Goal: Browse casually: Explore the website without a specific task or goal

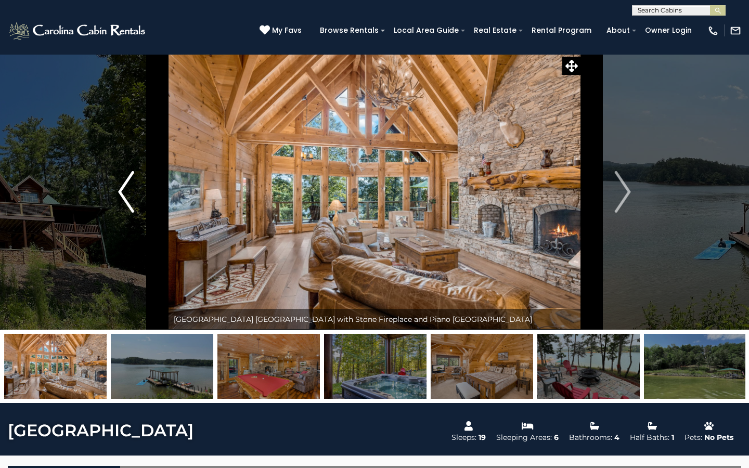
click at [134, 162] on button "Previous" at bounding box center [126, 192] width 85 height 276
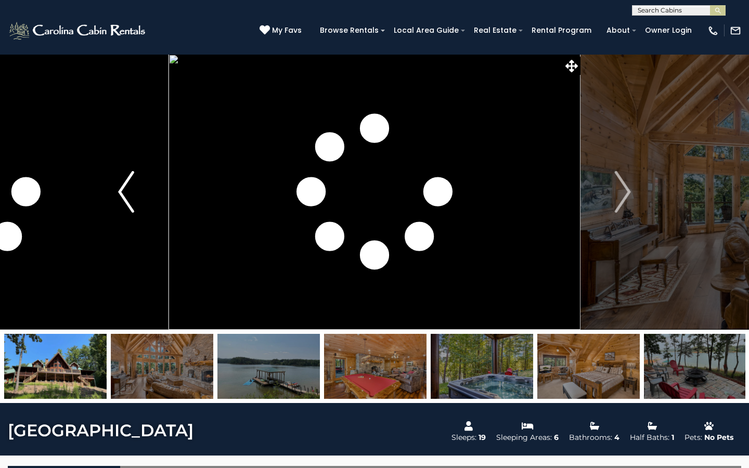
click at [134, 162] on button "Previous" at bounding box center [126, 192] width 85 height 276
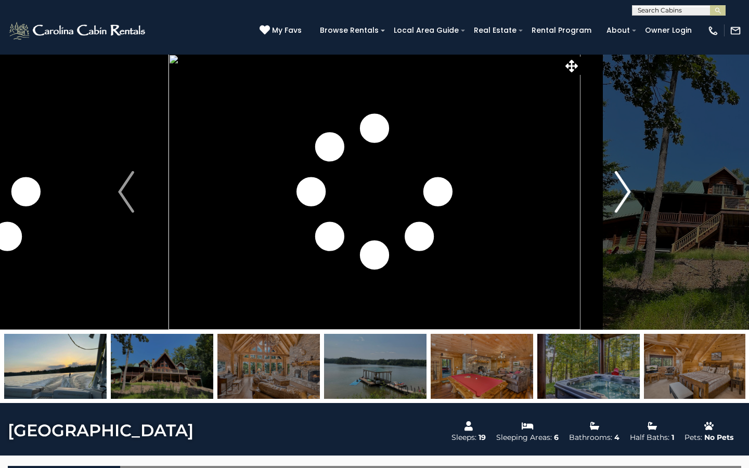
click at [621, 176] on img "Next" at bounding box center [623, 192] width 16 height 42
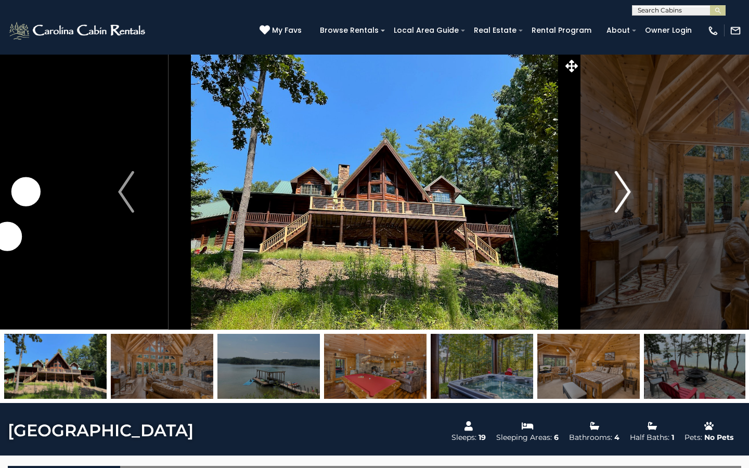
click at [621, 176] on img "Next" at bounding box center [623, 192] width 16 height 42
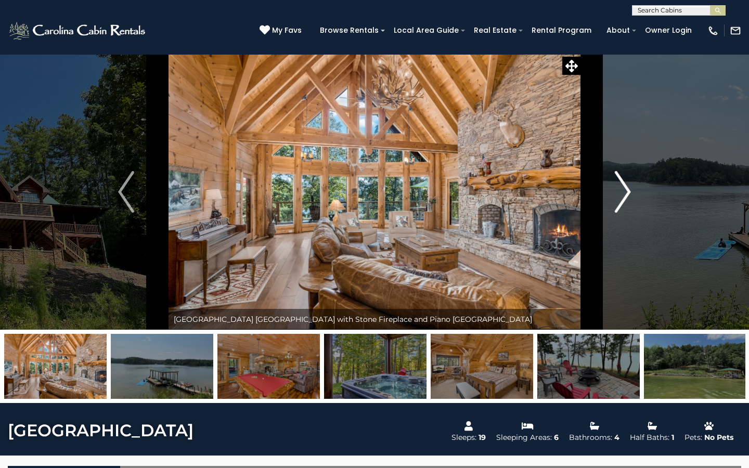
click at [621, 176] on img "Next" at bounding box center [623, 192] width 16 height 42
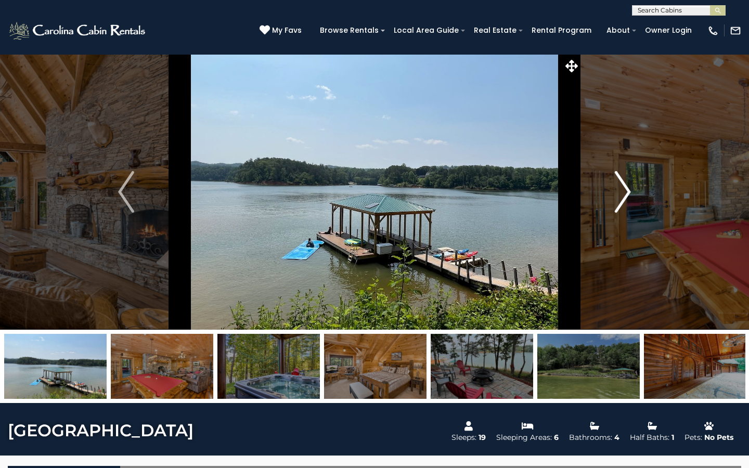
click at [621, 176] on img "Next" at bounding box center [623, 192] width 16 height 42
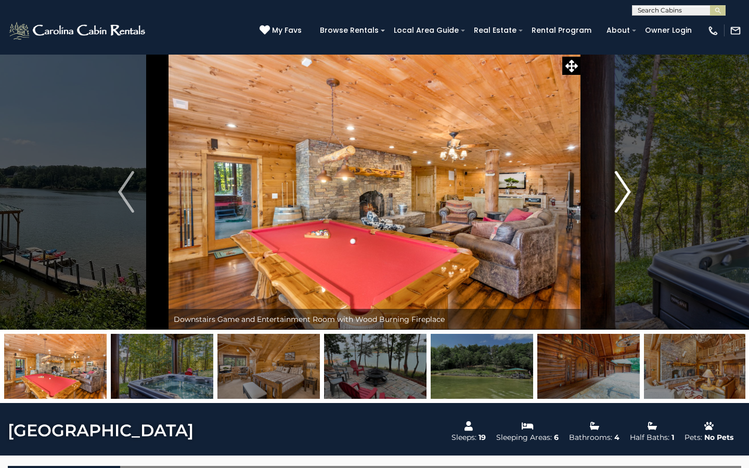
click at [621, 176] on img "Next" at bounding box center [623, 192] width 16 height 42
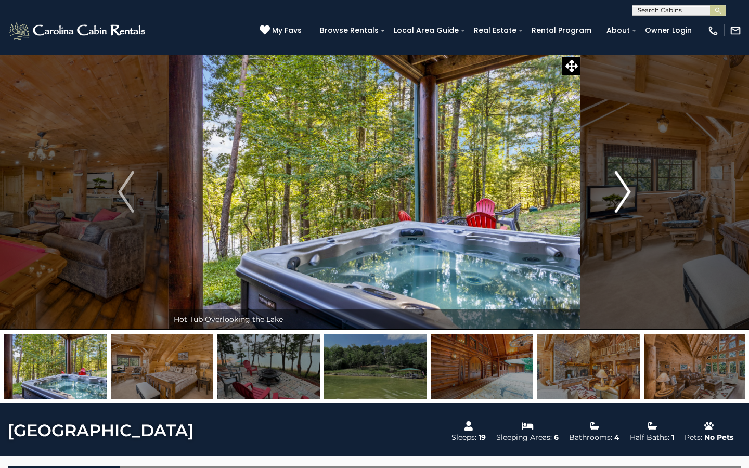
click at [622, 173] on img "Next" at bounding box center [623, 192] width 16 height 42
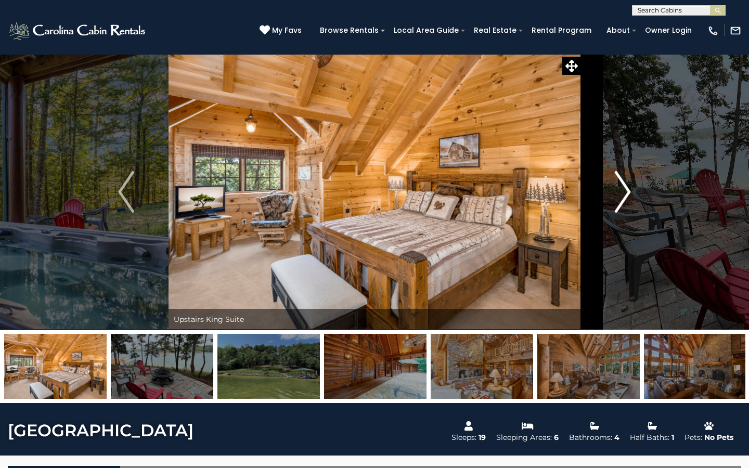
click at [622, 173] on img "Next" at bounding box center [623, 192] width 16 height 42
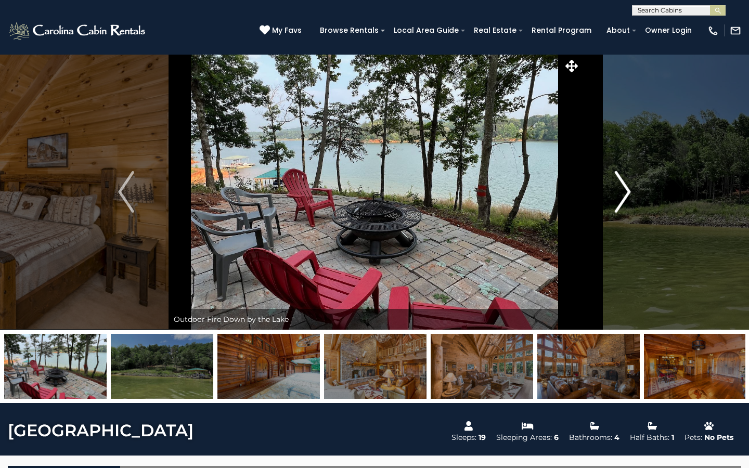
click at [622, 173] on img "Next" at bounding box center [623, 192] width 16 height 42
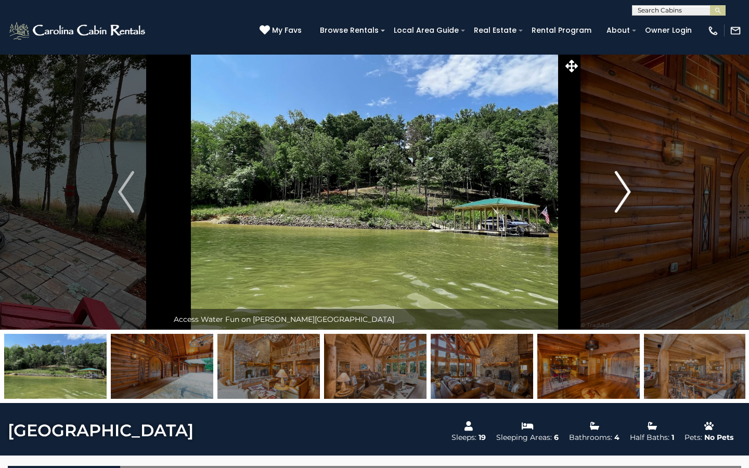
click at [622, 173] on img "Next" at bounding box center [623, 192] width 16 height 42
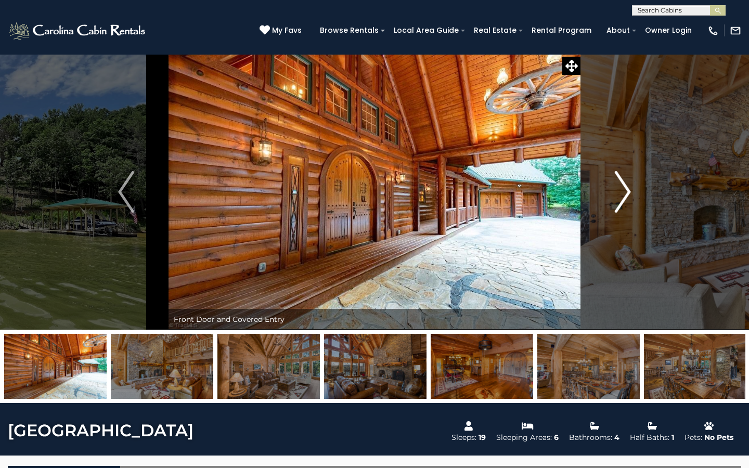
click at [622, 173] on img "Next" at bounding box center [623, 192] width 16 height 42
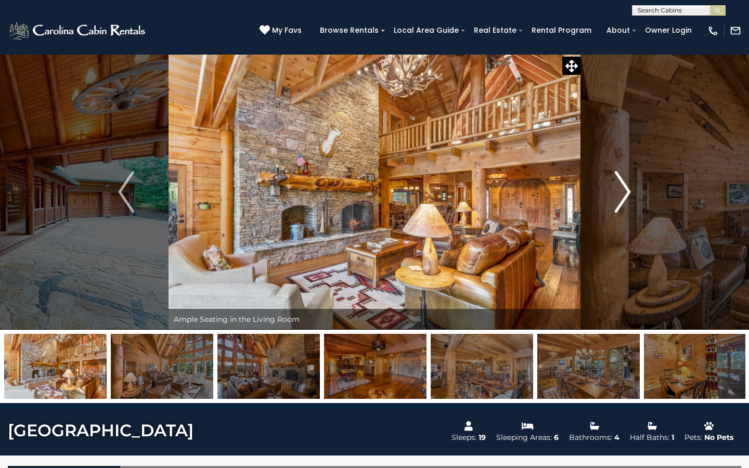
click at [622, 173] on img "Next" at bounding box center [623, 192] width 16 height 42
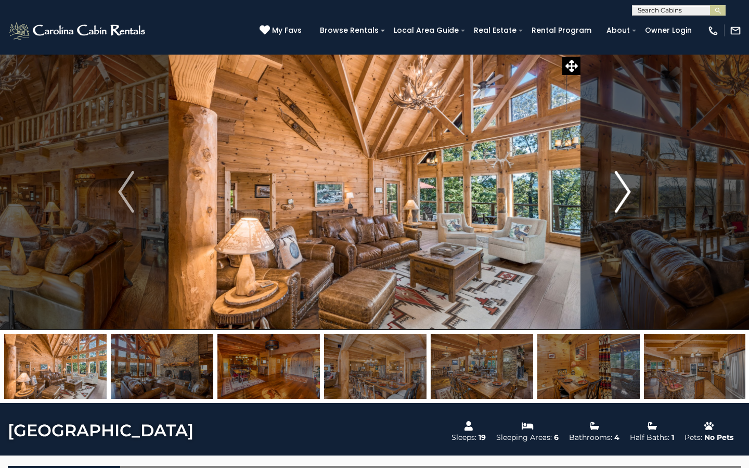
click at [622, 173] on img "Next" at bounding box center [623, 192] width 16 height 42
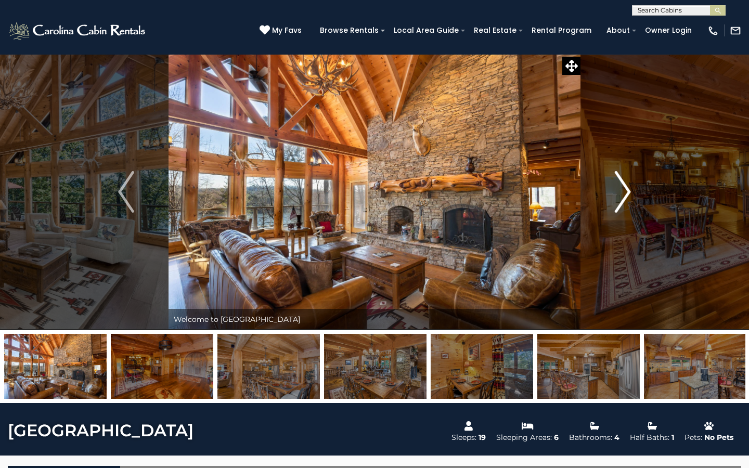
click at [622, 173] on img "Next" at bounding box center [623, 192] width 16 height 42
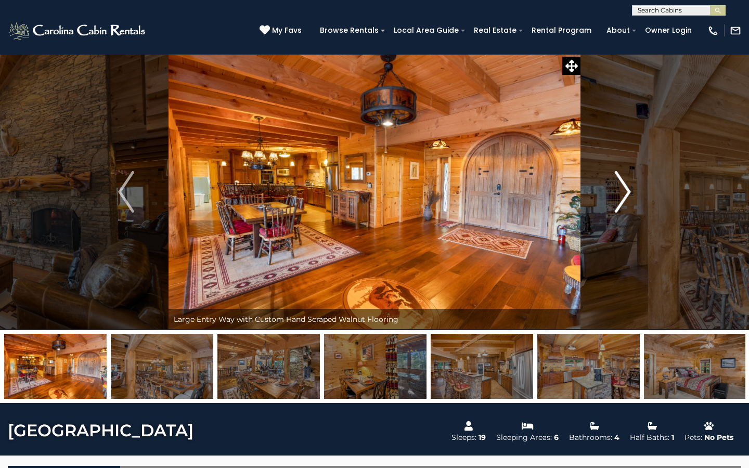
click at [622, 173] on img "Next" at bounding box center [623, 192] width 16 height 42
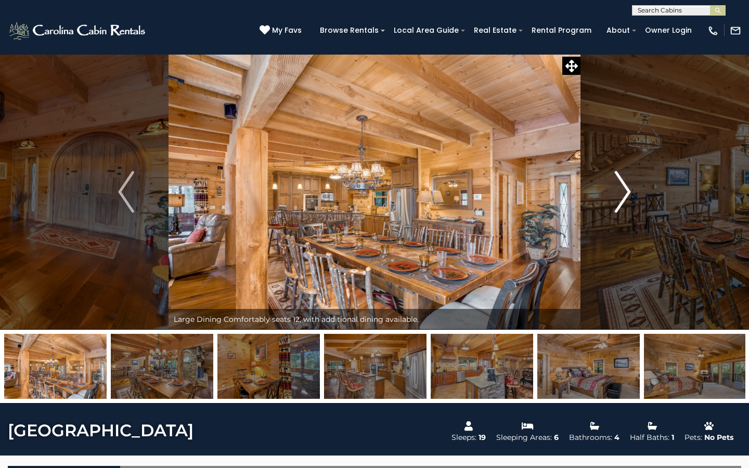
click at [622, 173] on img "Next" at bounding box center [623, 192] width 16 height 42
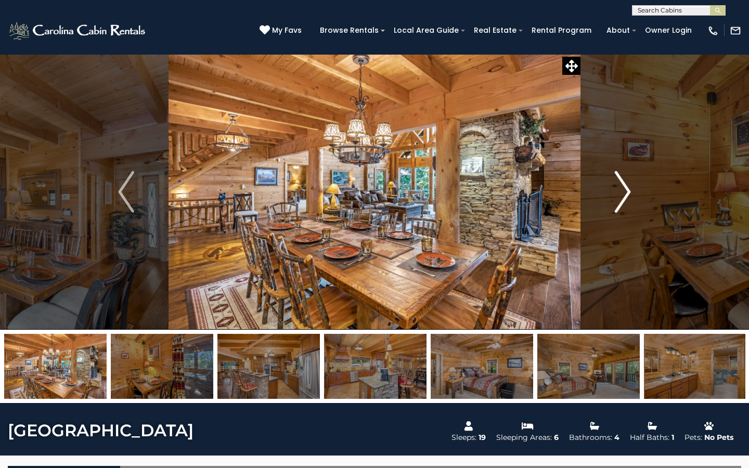
click at [622, 173] on img "Next" at bounding box center [623, 192] width 16 height 42
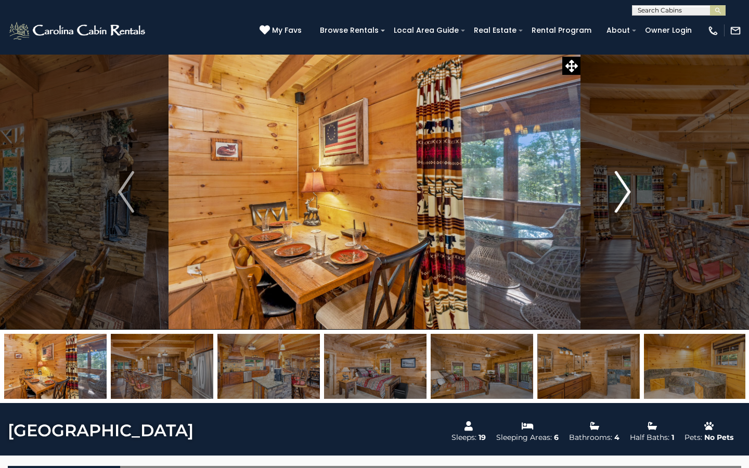
click at [622, 173] on img "Next" at bounding box center [623, 192] width 16 height 42
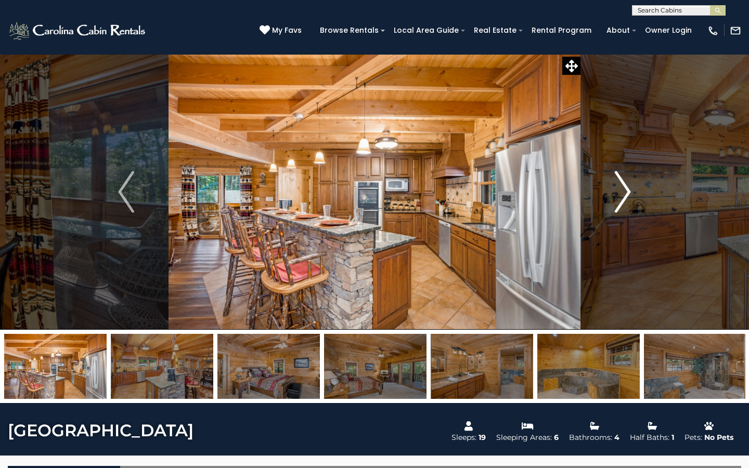
click at [622, 173] on img "Next" at bounding box center [623, 192] width 16 height 42
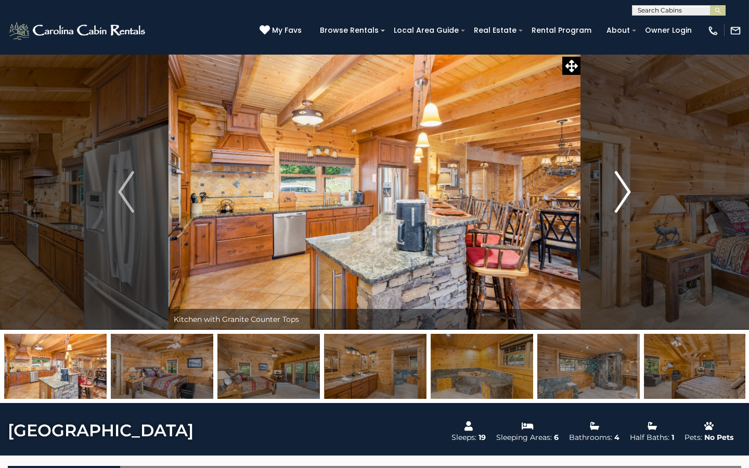
click at [622, 173] on img "Next" at bounding box center [623, 192] width 16 height 42
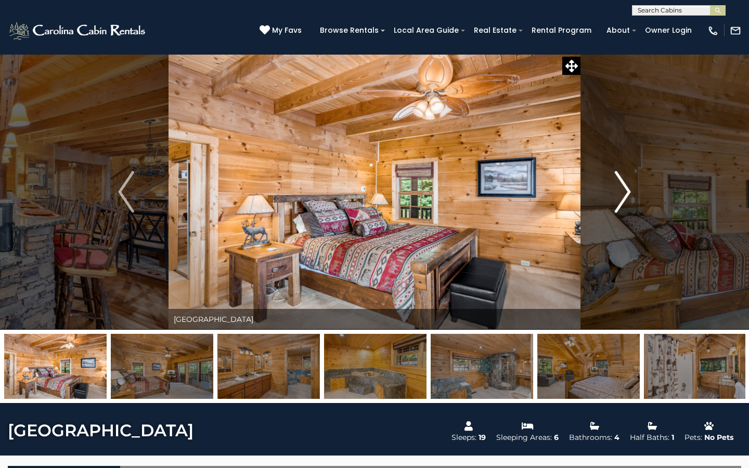
click at [622, 173] on img "Next" at bounding box center [623, 192] width 16 height 42
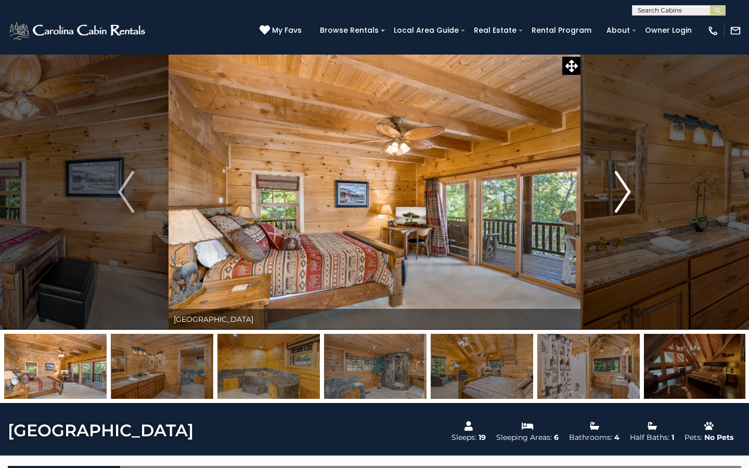
click at [622, 173] on img "Next" at bounding box center [623, 192] width 16 height 42
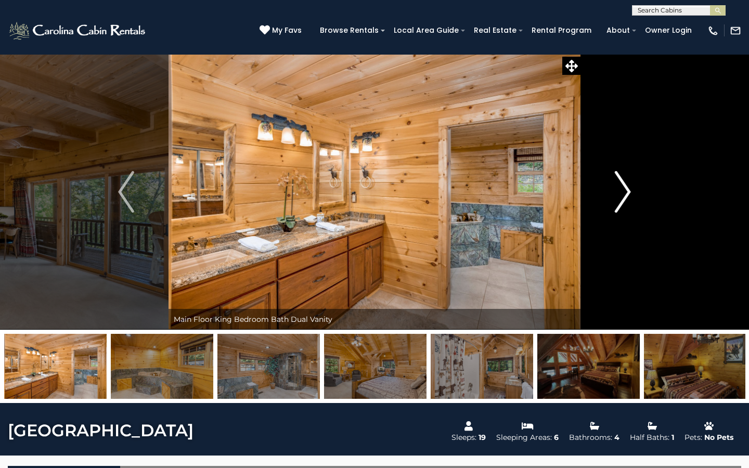
click at [622, 173] on img "Next" at bounding box center [623, 192] width 16 height 42
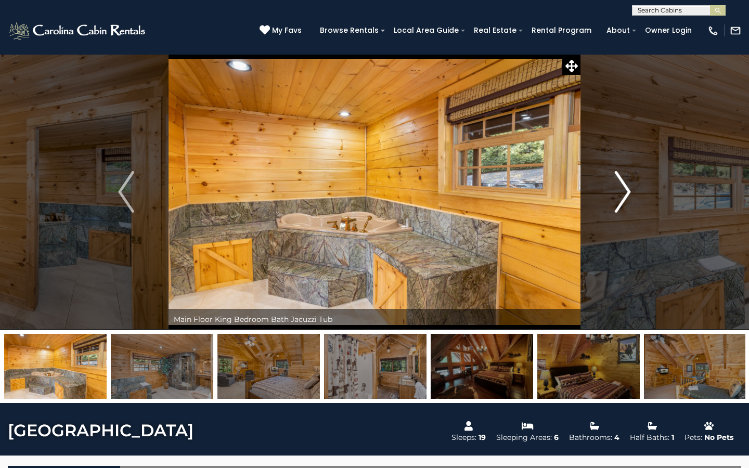
click at [622, 173] on img "Next" at bounding box center [623, 192] width 16 height 42
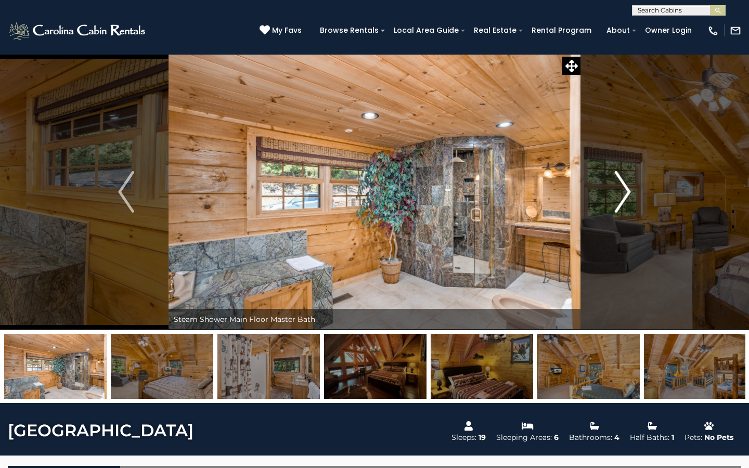
click at [622, 173] on img "Next" at bounding box center [623, 192] width 16 height 42
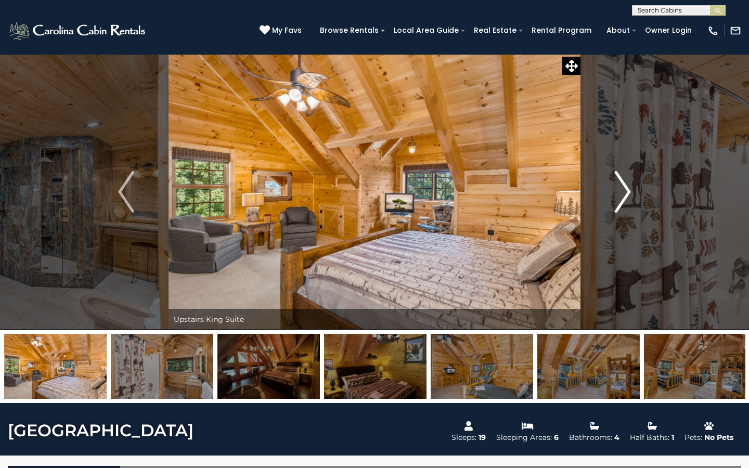
click at [622, 173] on img "Next" at bounding box center [623, 192] width 16 height 42
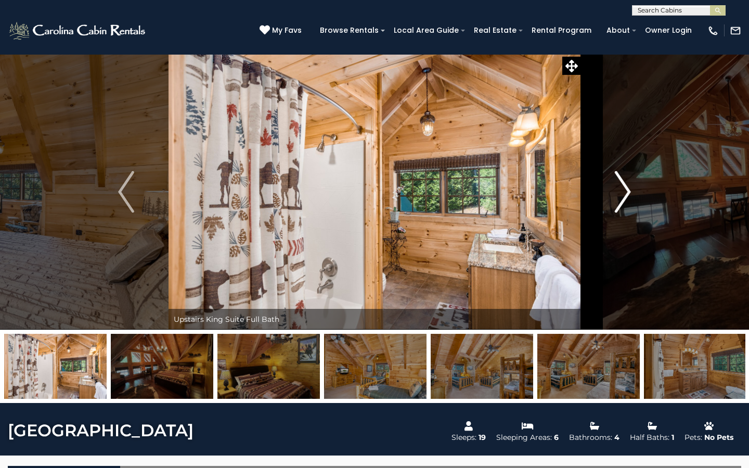
click at [622, 173] on img "Next" at bounding box center [623, 192] width 16 height 42
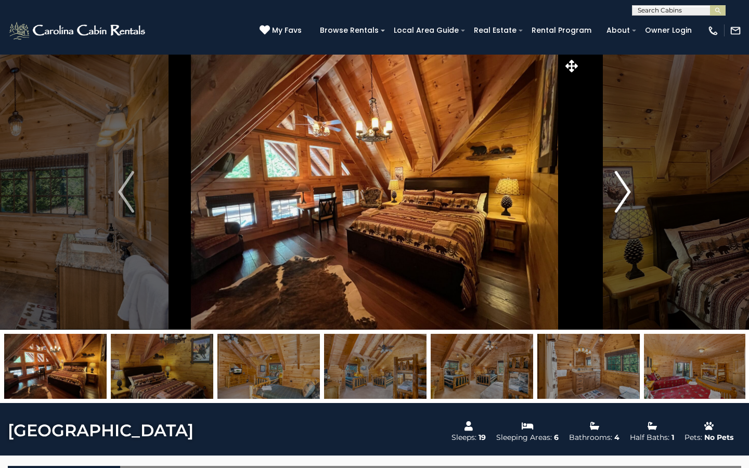
click at [622, 173] on img "Next" at bounding box center [623, 192] width 16 height 42
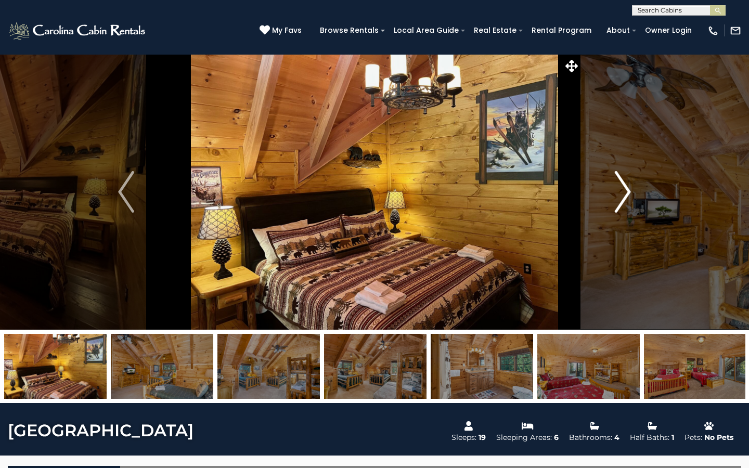
click at [622, 173] on img "Next" at bounding box center [623, 192] width 16 height 42
